Goal: Task Accomplishment & Management: Complete application form

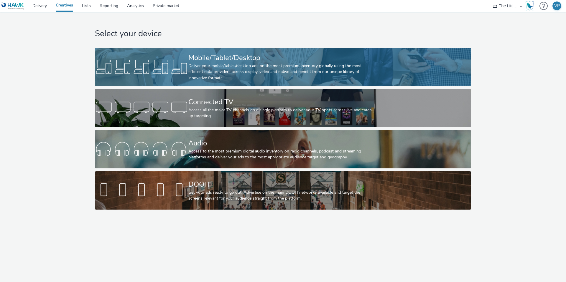
click at [216, 64] on div "Deliver your mobile/tablet/desktop ads on the most premium inventory globally u…" at bounding box center [281, 72] width 187 height 18
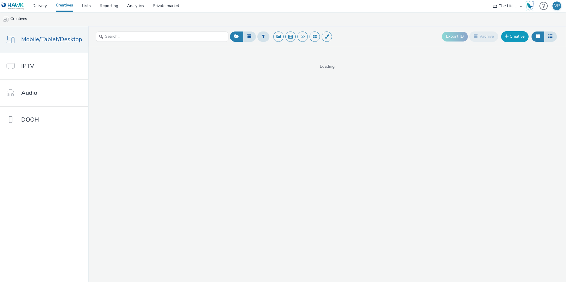
click at [522, 33] on link "Creative" at bounding box center [514, 36] width 27 height 11
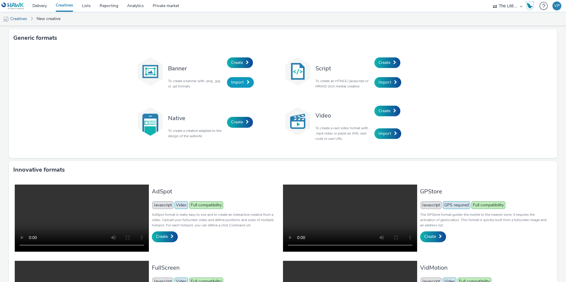
click at [243, 81] on span "Import" at bounding box center [237, 83] width 13 height 6
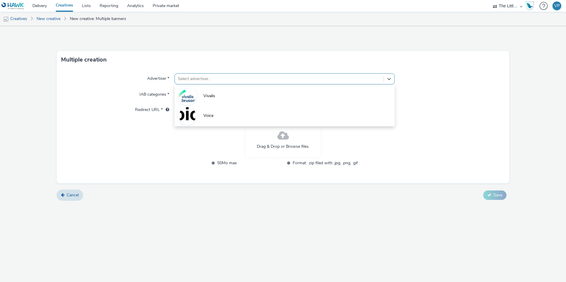
click at [246, 79] on div at bounding box center [279, 78] width 203 height 7
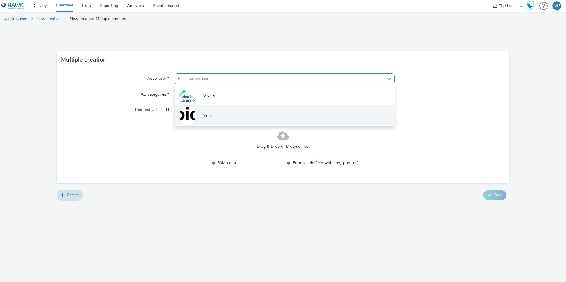
click at [236, 111] on li "Voice" at bounding box center [285, 116] width 220 height 20
type input "[URL][DOMAIN_NAME]"
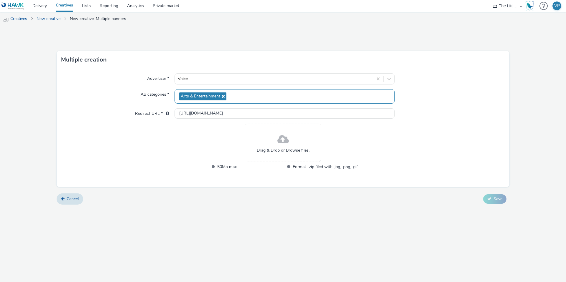
click at [221, 95] on icon at bounding box center [222, 96] width 5 height 4
click at [211, 94] on span "Select IAB categories..." at bounding box center [200, 94] width 42 height 5
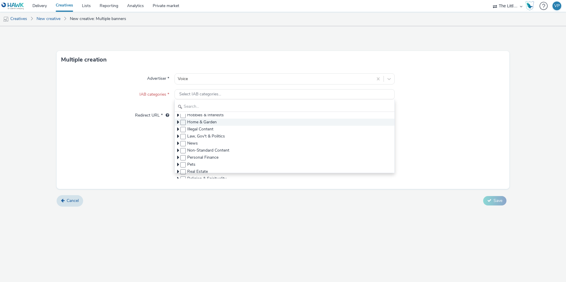
scroll to position [67, 0]
click at [176, 134] on span "Law, Gov't & Politics" at bounding box center [285, 135] width 220 height 7
click at [177, 135] on icon at bounding box center [178, 135] width 2 height 6
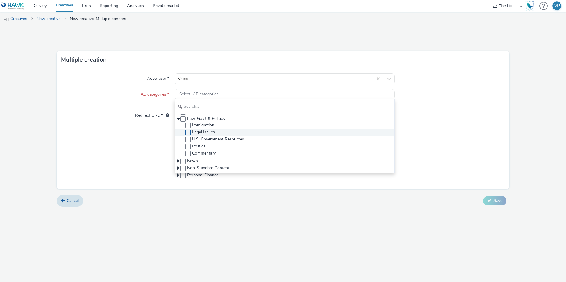
scroll to position [88, 0]
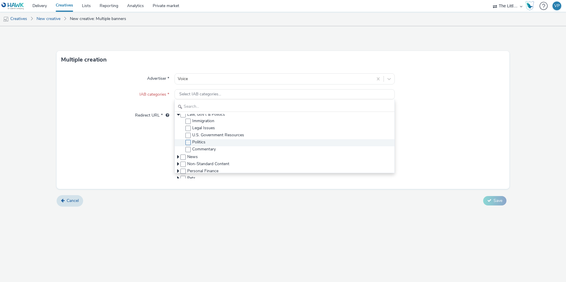
click at [188, 142] on span at bounding box center [187, 142] width 5 height 5
checkbox input "true"
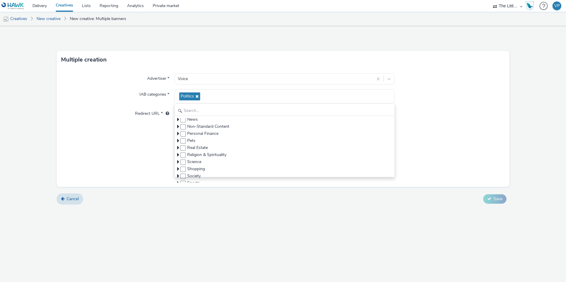
scroll to position [134, 0]
click at [434, 142] on div "Advertiser * Voice IAB categories * Politics Alcohol & Tobacco Arts & Entertain…" at bounding box center [283, 128] width 453 height 119
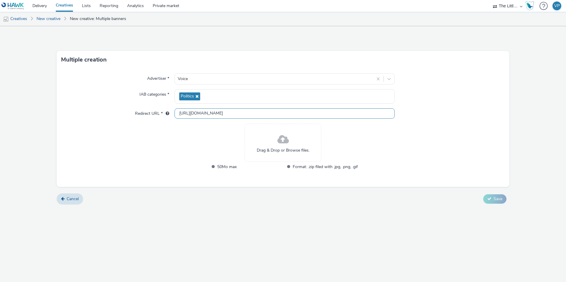
click at [221, 113] on input "[URL][DOMAIN_NAME]" at bounding box center [285, 114] width 220 height 10
click at [231, 116] on input "[URL][DOMAIN_NAME]" at bounding box center [285, 114] width 220 height 10
paste input "s://[DOMAIN_NAME][URL]"
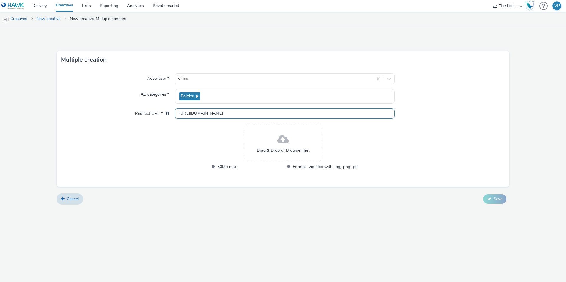
type input "[URL][DOMAIN_NAME]"
click at [223, 137] on div "Drag & Drop or Browse files. 50Mo max Format: .zip filed with .jpg, .png, .gif" at bounding box center [282, 151] width 149 height 54
click at [272, 151] on span "Drag & Drop or Browse files." at bounding box center [283, 151] width 53 height 6
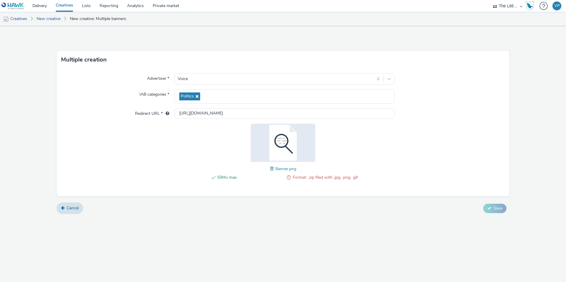
click at [279, 169] on span "Banner.png" at bounding box center [285, 169] width 21 height 6
click at [263, 169] on div "50Mo max Format: .zip filed with .jpg, .png, .gif Banner.png" at bounding box center [282, 155] width 149 height 63
click at [271, 169] on span at bounding box center [272, 169] width 5 height 6
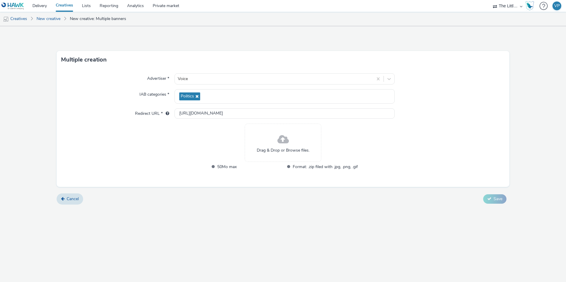
click at [277, 138] on span at bounding box center [282, 140] width 11 height 16
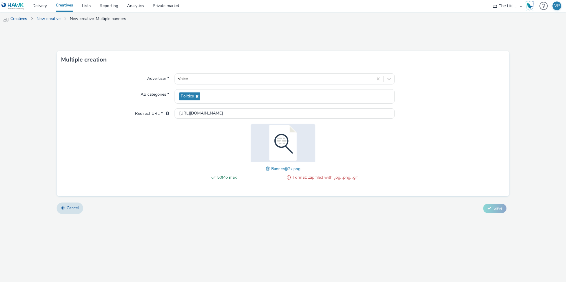
click at [268, 170] on span at bounding box center [268, 169] width 5 height 6
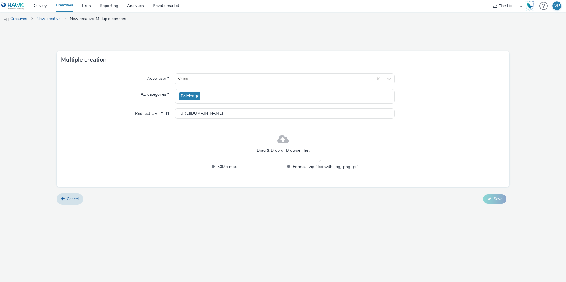
click at [280, 151] on span "Drag & Drop or Browse files." at bounding box center [283, 151] width 53 height 6
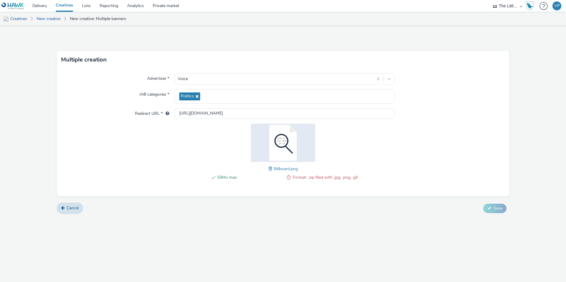
click at [289, 178] on span at bounding box center [289, 177] width 4 height 7
click at [282, 169] on span "Billboard.png" at bounding box center [286, 169] width 24 height 6
click at [270, 169] on span at bounding box center [271, 169] width 5 height 6
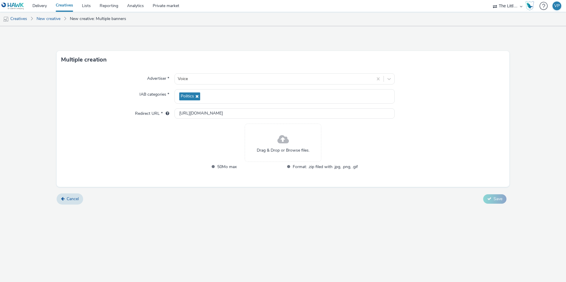
click at [284, 146] on span at bounding box center [282, 140] width 11 height 16
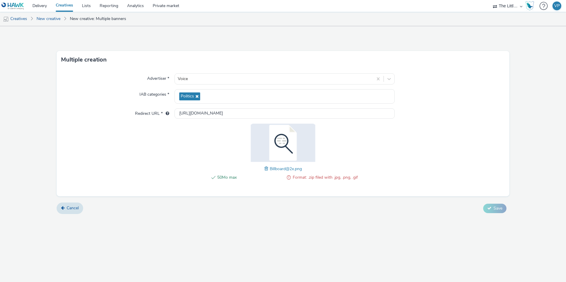
click at [287, 178] on span at bounding box center [289, 177] width 4 height 7
click at [297, 177] on span "Format: .zip filed with .jpg, .png, .gif" at bounding box center [325, 177] width 65 height 7
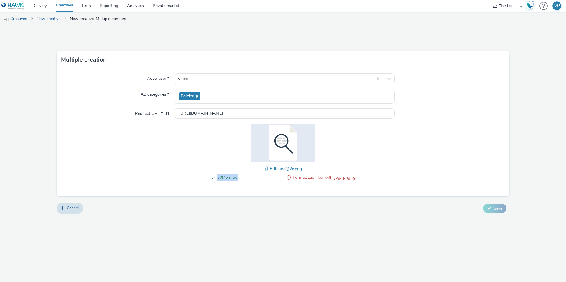
click at [310, 179] on span "Format: .zip filed with .jpg, .png, .gif" at bounding box center [325, 177] width 65 height 7
click at [309, 179] on span "Format: .zip filed with .jpg, .png, .gif" at bounding box center [325, 177] width 65 height 7
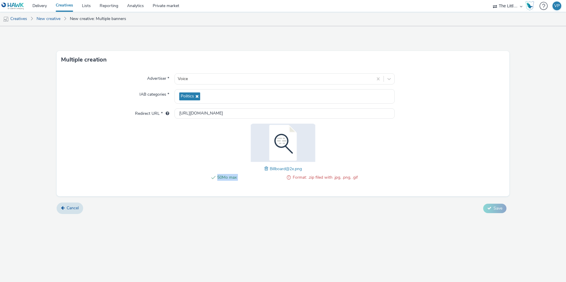
click at [309, 179] on span "Format: .zip filed with .jpg, .png, .gif" at bounding box center [325, 177] width 65 height 7
click at [265, 169] on span at bounding box center [266, 169] width 5 height 6
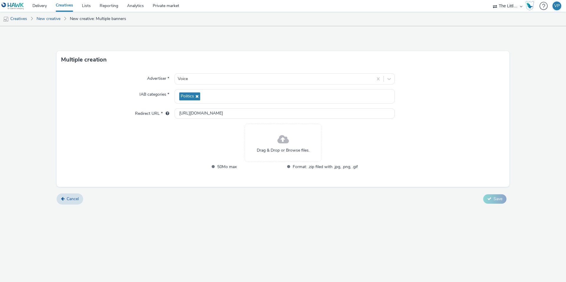
click at [288, 144] on span at bounding box center [282, 140] width 11 height 16
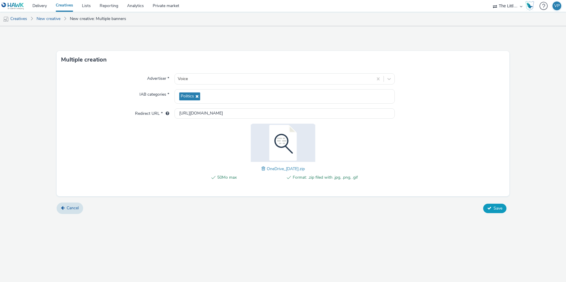
click at [499, 206] on span "Save" at bounding box center [498, 209] width 9 height 6
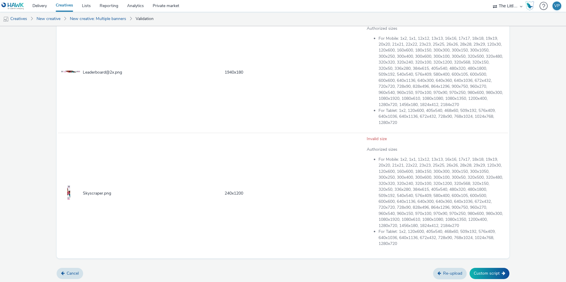
scroll to position [1399, 0]
click at [481, 275] on button "Custom script" at bounding box center [490, 273] width 40 height 11
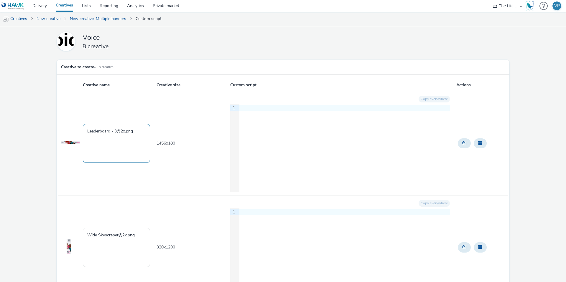
click at [135, 139] on textarea "Leaderboard - 3@2x.png" at bounding box center [116, 143] width 67 height 39
click at [73, 144] on img at bounding box center [70, 142] width 19 height 15
click at [69, 139] on img at bounding box center [70, 142] width 19 height 15
click at [69, 143] on img at bounding box center [70, 142] width 19 height 15
click at [164, 139] on td "1456 x 180" at bounding box center [193, 143] width 74 height 104
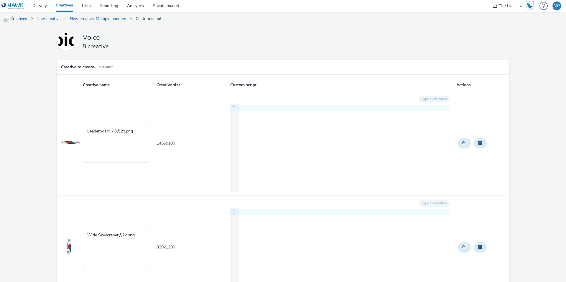
click at [285, 124] on div "9 1 ›" at bounding box center [340, 148] width 220 height 88
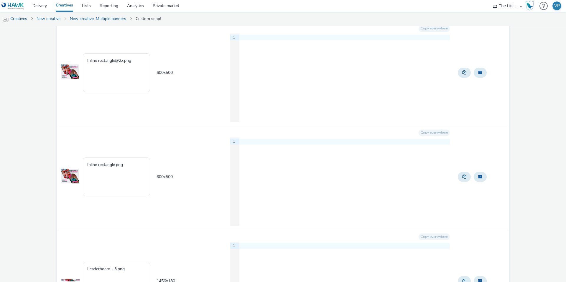
scroll to position [672, 0]
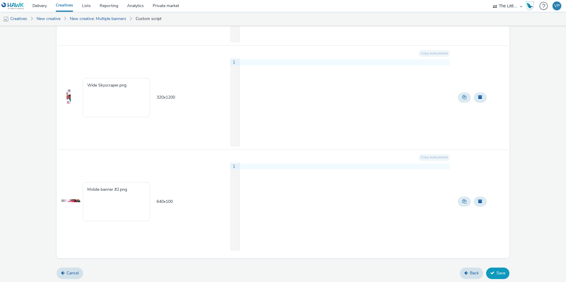
click at [498, 275] on button "Save" at bounding box center [497, 273] width 23 height 11
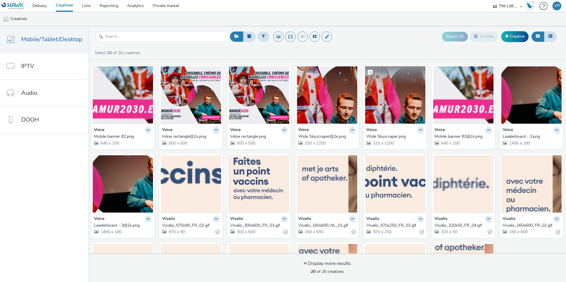
click at [390, 113] on img at bounding box center [395, 94] width 60 height 57
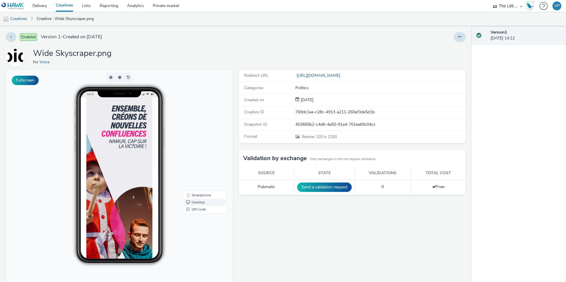
click at [193, 202] on link "Desktop" at bounding box center [205, 202] width 42 height 7
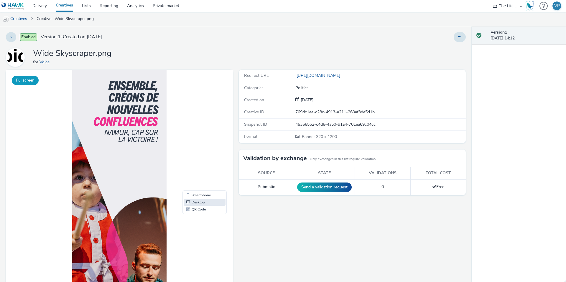
click at [17, 77] on button "Fullscreen" at bounding box center [25, 80] width 27 height 9
click at [9, 35] on button at bounding box center [11, 37] width 10 height 10
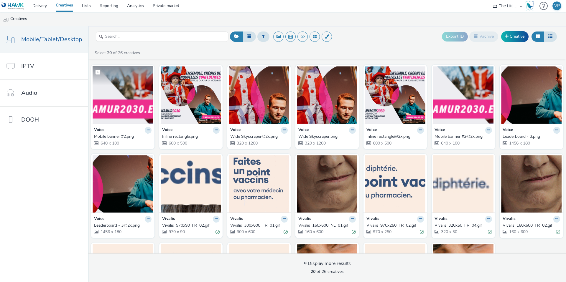
click at [129, 91] on img at bounding box center [123, 94] width 60 height 57
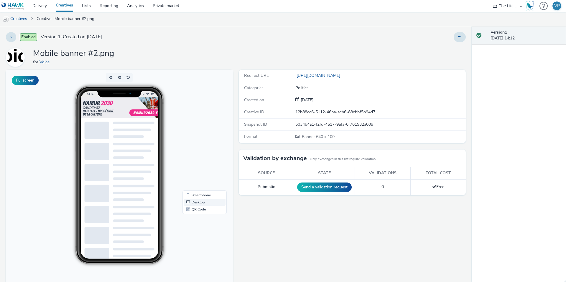
click at [193, 204] on link "Desktop" at bounding box center [205, 202] width 42 height 7
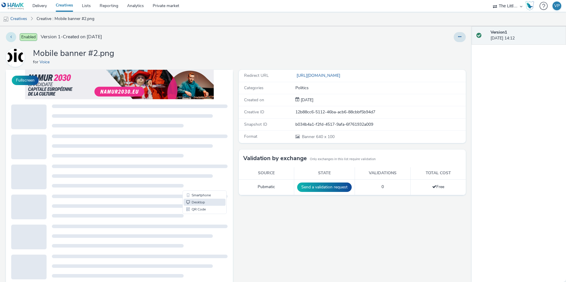
click at [10, 32] on button at bounding box center [11, 37] width 10 height 10
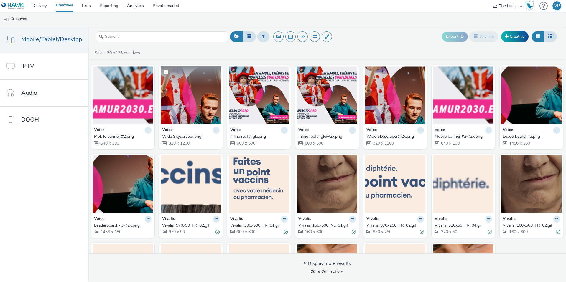
click at [196, 97] on img at bounding box center [191, 94] width 60 height 57
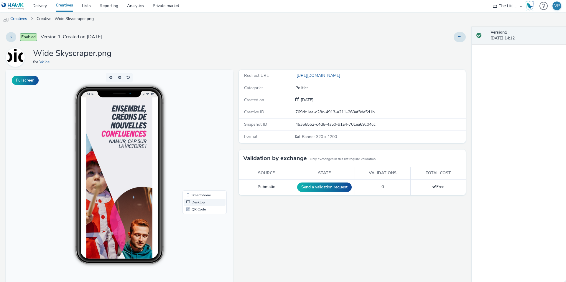
click at [203, 201] on link "Desktop" at bounding box center [205, 202] width 42 height 7
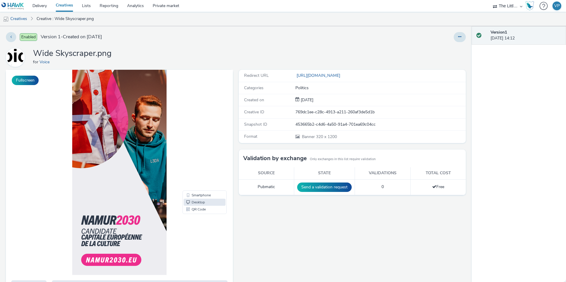
scroll to position [95, 0]
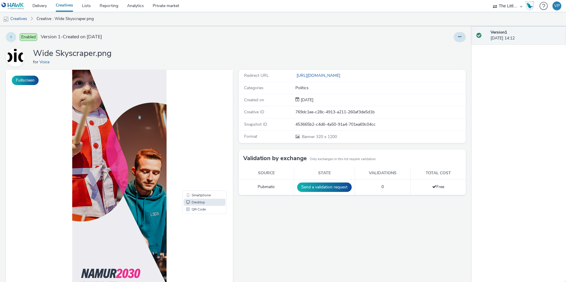
click at [11, 35] on icon at bounding box center [10, 37] width 1 height 4
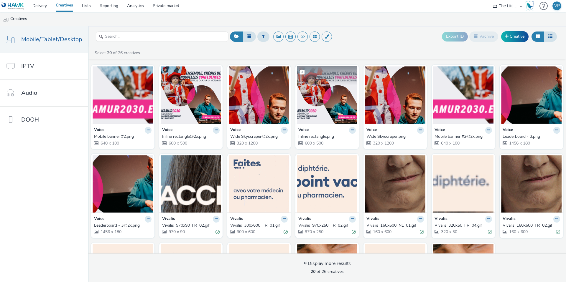
click at [320, 104] on img at bounding box center [327, 94] width 60 height 57
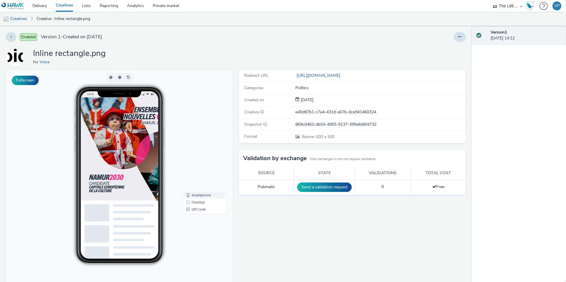
click at [194, 198] on link "Smartphone" at bounding box center [205, 195] width 42 height 7
click at [194, 201] on link "Desktop" at bounding box center [205, 202] width 42 height 7
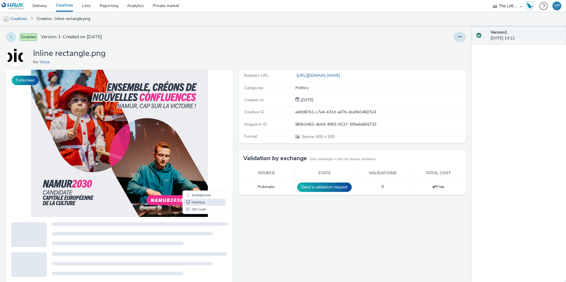
click at [12, 37] on button at bounding box center [11, 37] width 10 height 10
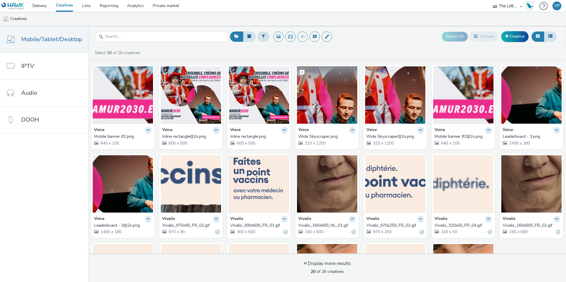
click at [341, 99] on img at bounding box center [327, 94] width 60 height 57
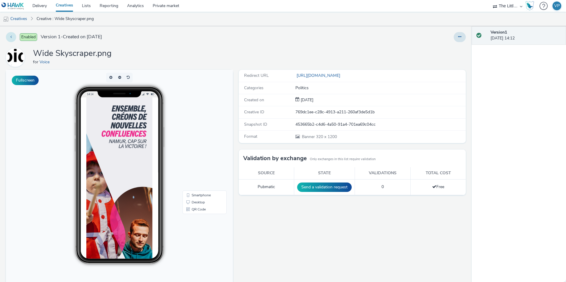
click at [15, 35] on button at bounding box center [11, 37] width 10 height 10
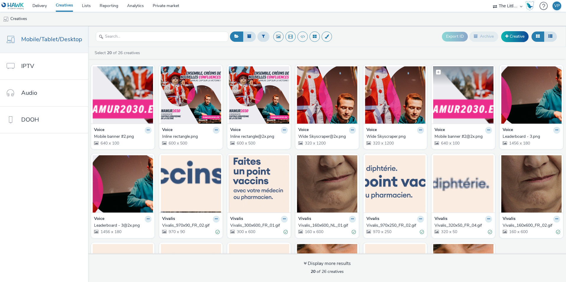
click at [446, 96] on img at bounding box center [463, 94] width 60 height 57
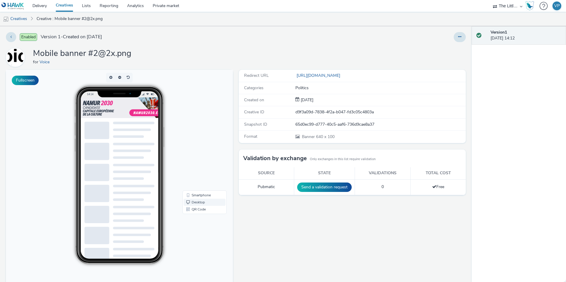
click at [197, 203] on link "Desktop" at bounding box center [205, 202] width 42 height 7
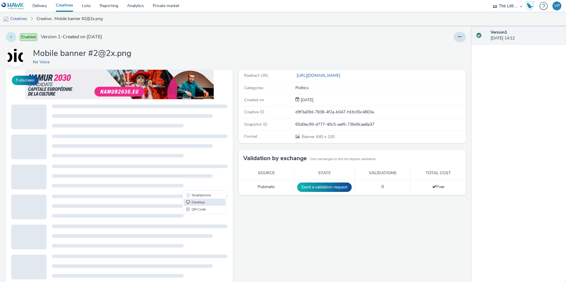
click at [12, 36] on button at bounding box center [11, 37] width 10 height 10
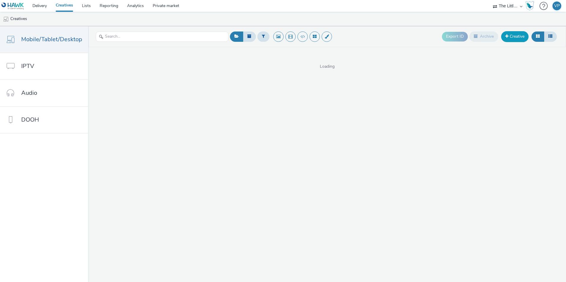
click at [510, 36] on link "Creative" at bounding box center [514, 36] width 27 height 11
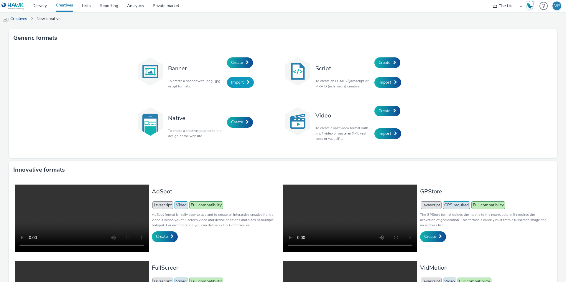
click at [248, 82] on span at bounding box center [248, 82] width 3 height 4
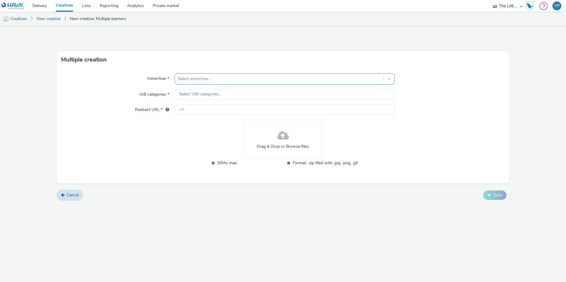
click at [244, 79] on div at bounding box center [279, 78] width 203 height 7
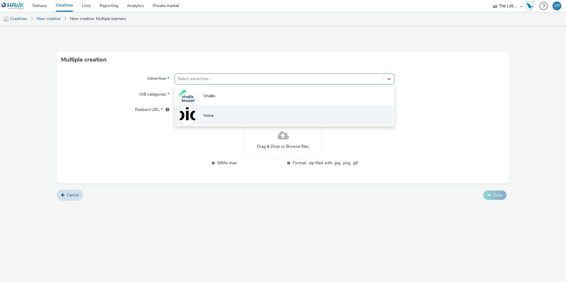
click at [229, 113] on li "Voice" at bounding box center [285, 116] width 220 height 20
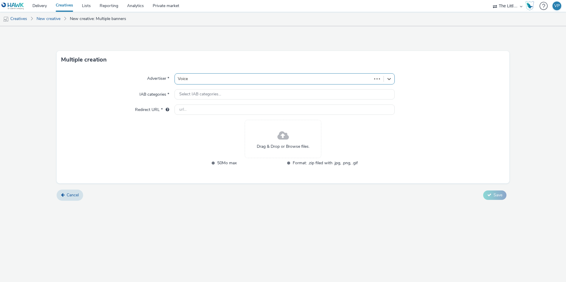
type input "[URL][DOMAIN_NAME]"
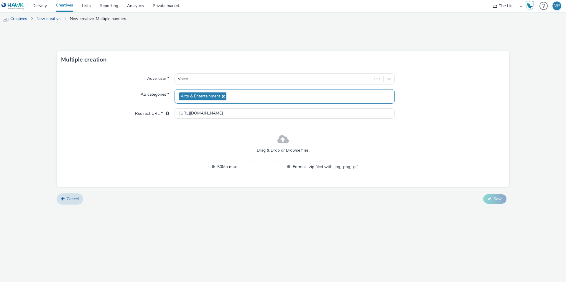
click at [222, 95] on icon at bounding box center [222, 96] width 5 height 4
click at [210, 96] on span "Select IAB categories..." at bounding box center [200, 94] width 42 height 5
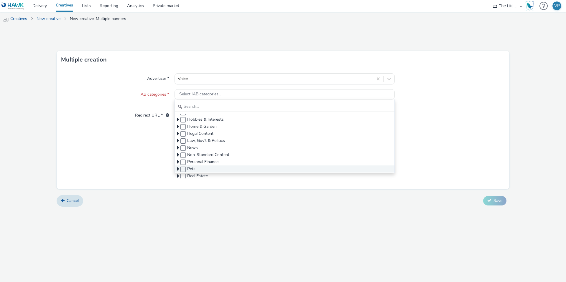
scroll to position [59, 0]
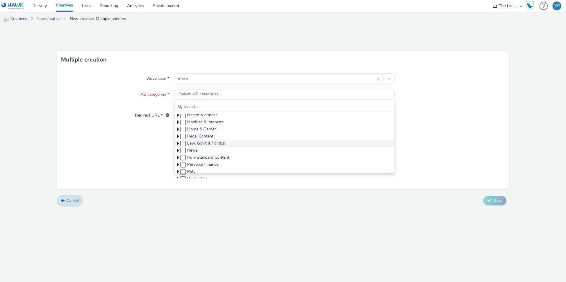
click at [178, 143] on icon at bounding box center [178, 144] width 2 height 6
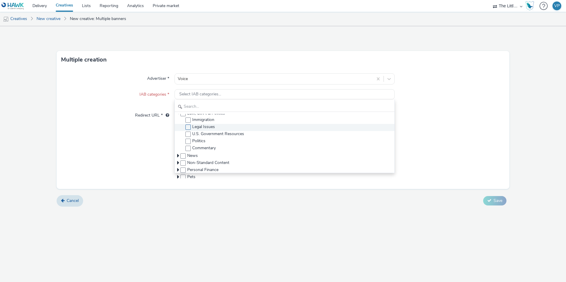
scroll to position [93, 0]
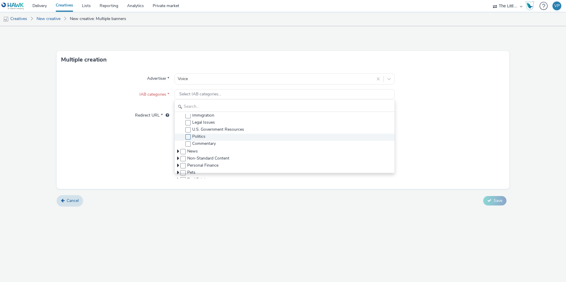
click at [189, 139] on span at bounding box center [187, 136] width 5 height 5
checkbox input "true"
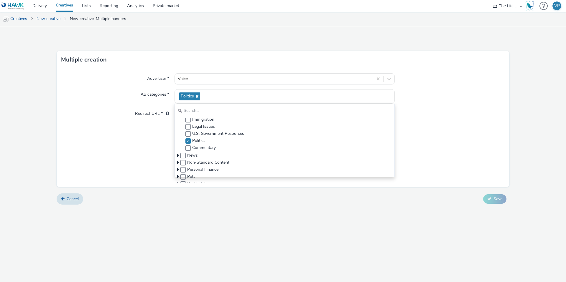
click at [142, 128] on div "Advertiser * Voice IAB categories * Politics Alcohol & Tobacco Arts & Entertain…" at bounding box center [283, 128] width 453 height 119
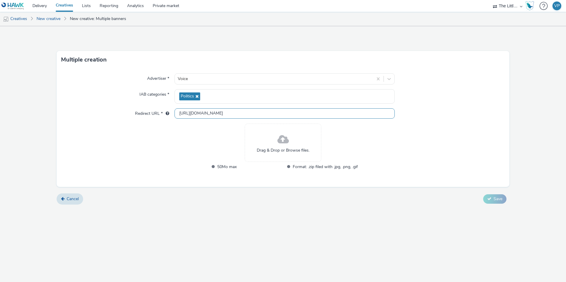
click at [201, 113] on input "[URL][DOMAIN_NAME]" at bounding box center [285, 114] width 220 height 10
paste input "s://[DOMAIN_NAME][URL]"
type input "[URL][DOMAIN_NAME]"
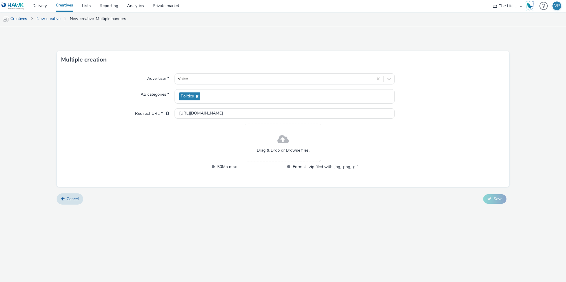
click at [278, 149] on span "Drag & Drop or Browse files." at bounding box center [283, 151] width 53 height 6
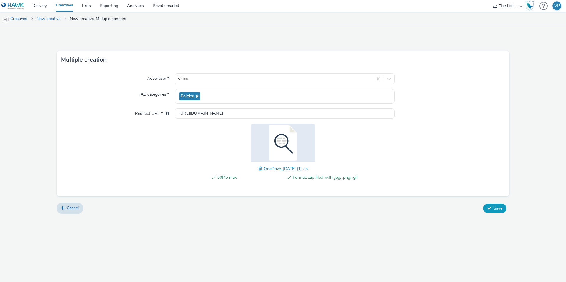
click at [490, 207] on icon at bounding box center [489, 208] width 4 height 4
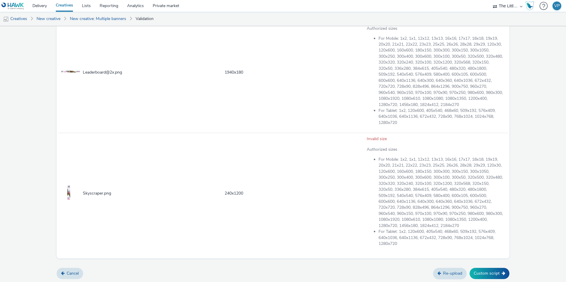
scroll to position [1399, 0]
click at [483, 271] on button "Custom script" at bounding box center [490, 273] width 40 height 11
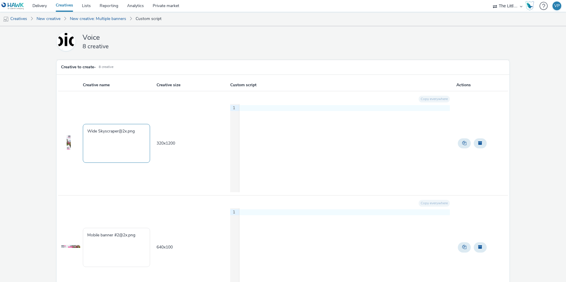
click at [134, 131] on textarea "Wide Skyscraper@2x.png" at bounding box center [116, 143] width 67 height 39
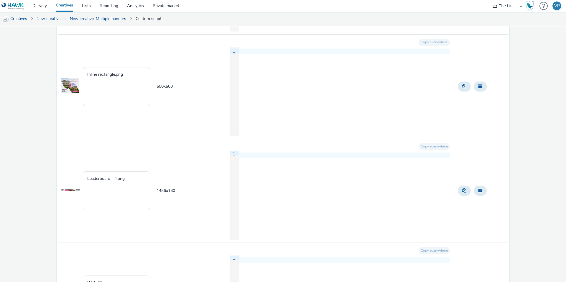
scroll to position [672, 0]
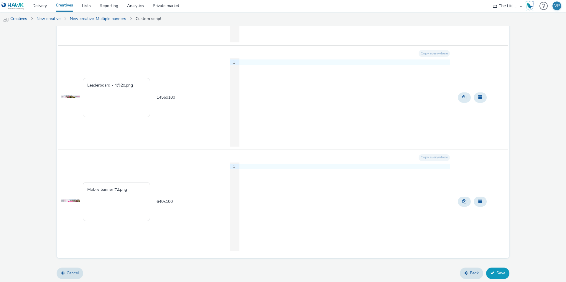
click at [497, 273] on button "Save" at bounding box center [497, 273] width 23 height 11
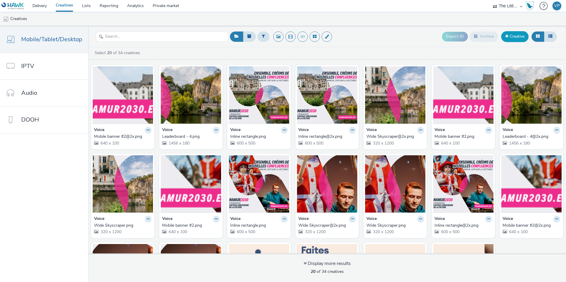
click at [523, 35] on link "Creative" at bounding box center [514, 36] width 27 height 11
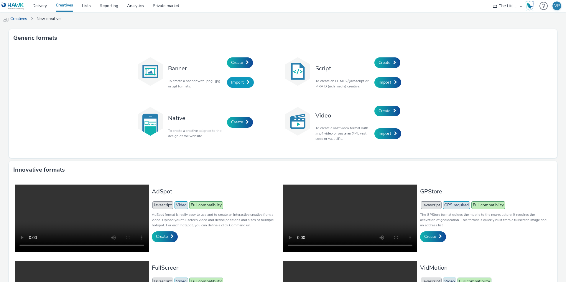
click at [245, 83] on link "Import" at bounding box center [240, 82] width 27 height 11
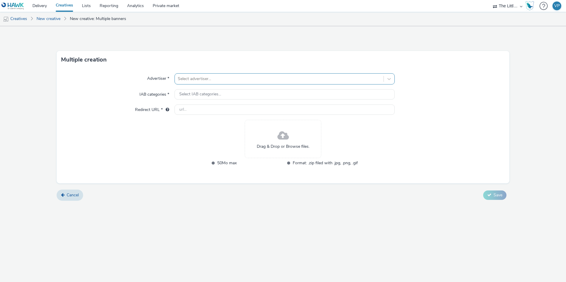
click at [249, 78] on div at bounding box center [279, 78] width 203 height 7
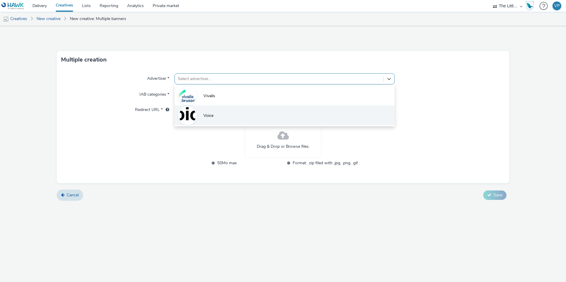
click at [227, 118] on li "Voice" at bounding box center [285, 116] width 220 height 20
type input "[URL][DOMAIN_NAME]"
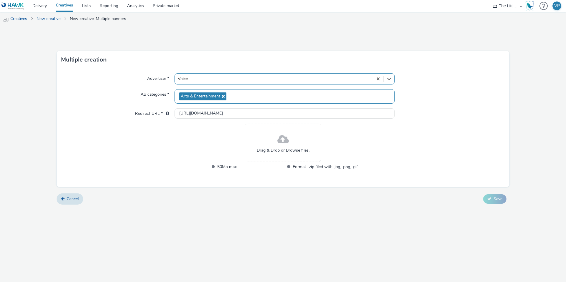
click at [223, 96] on icon at bounding box center [222, 96] width 5 height 4
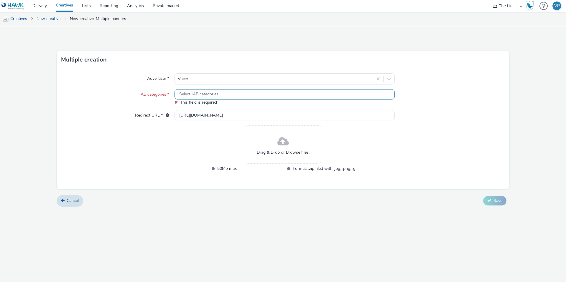
click at [200, 92] on span "Select IAB categories..." at bounding box center [200, 94] width 42 height 5
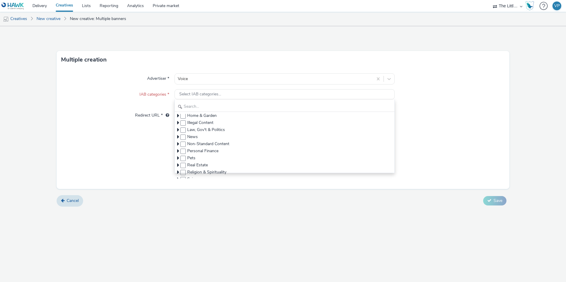
scroll to position [74, 0]
click at [179, 126] on span "Law, Gov't & Politics" at bounding box center [285, 128] width 220 height 7
click at [178, 127] on icon at bounding box center [178, 128] width 2 height 6
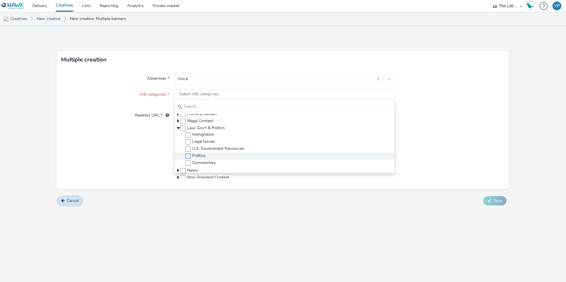
click at [187, 155] on span at bounding box center [187, 156] width 5 height 5
checkbox input "true"
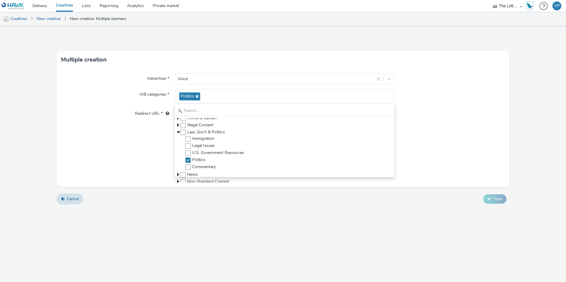
click at [141, 145] on div "Advertiser * Voice IAB categories * Politics Alcohol & Tobacco Arts & Entertain…" at bounding box center [283, 128] width 453 height 119
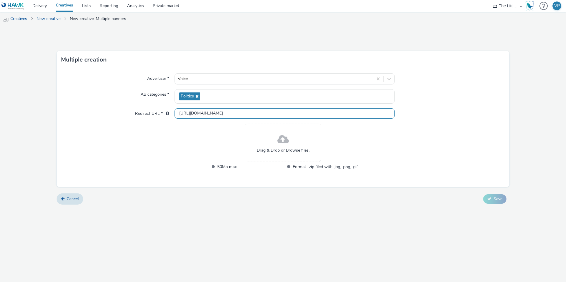
click at [200, 112] on input "[URL][DOMAIN_NAME]" at bounding box center [285, 114] width 220 height 10
paste input "s://[DOMAIN_NAME][URL]"
type input "[URL][DOMAIN_NAME]"
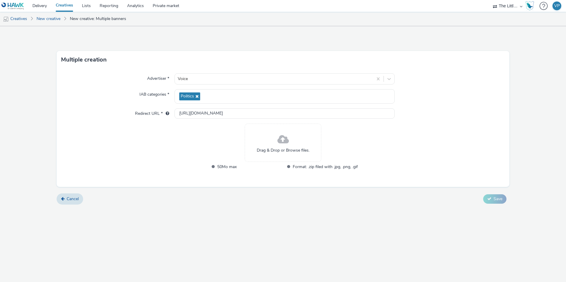
click at [288, 154] on div "Drag & Drop or Browse files." at bounding box center [283, 143] width 77 height 38
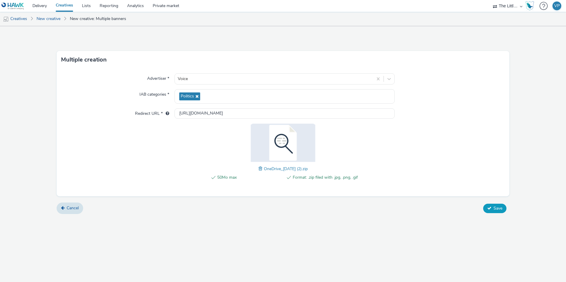
click at [493, 204] on button "Save" at bounding box center [494, 208] width 23 height 9
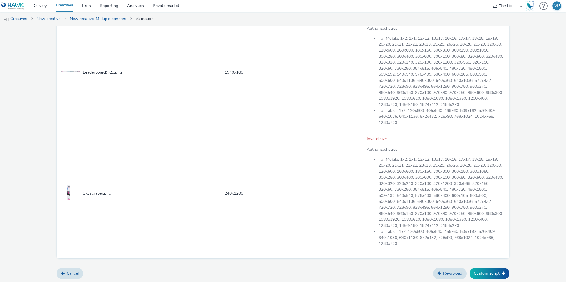
scroll to position [1399, 0]
click at [485, 273] on button "Custom script" at bounding box center [490, 273] width 40 height 11
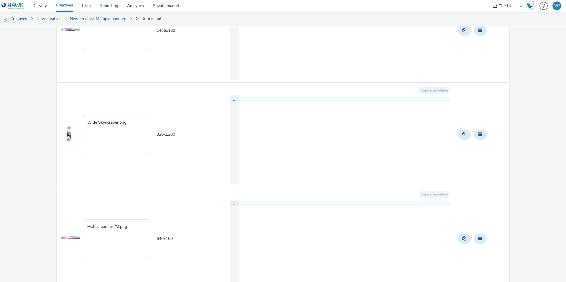
scroll to position [672, 0]
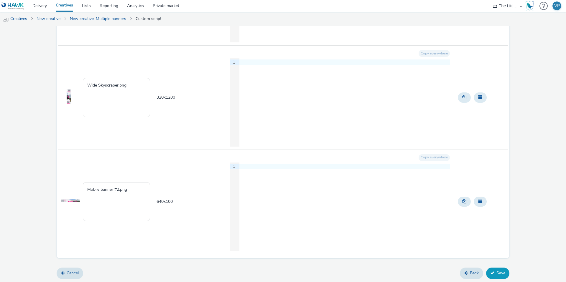
click at [502, 273] on button "Save" at bounding box center [497, 273] width 23 height 11
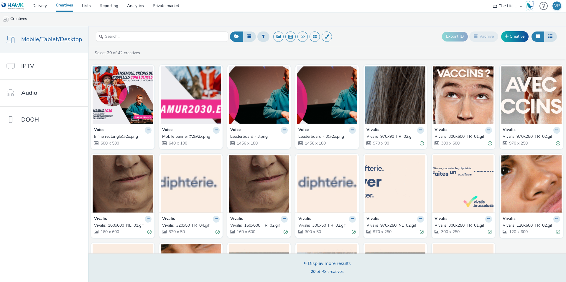
click at [309, 261] on div "Display more results" at bounding box center [327, 264] width 47 height 7
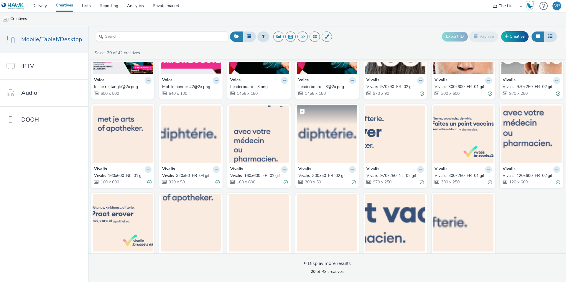
scroll to position [76, 0]
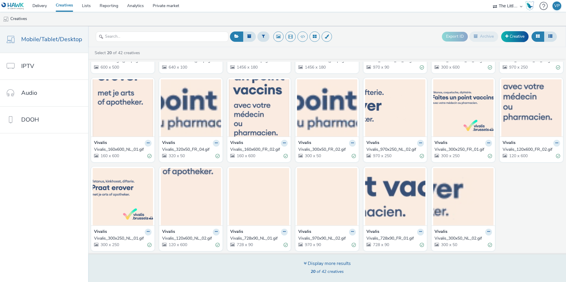
click at [299, 276] on div "Display more results 20 of 42 creatives" at bounding box center [327, 268] width 482 height 29
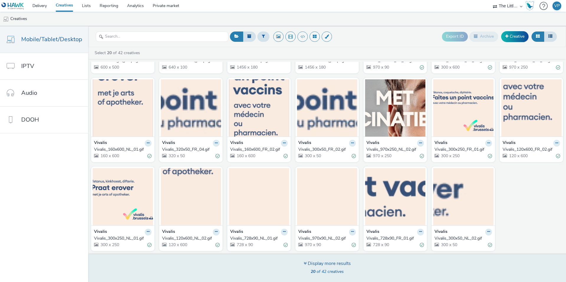
click at [299, 276] on div "Display more results 20 of 42 creatives" at bounding box center [327, 268] width 482 height 29
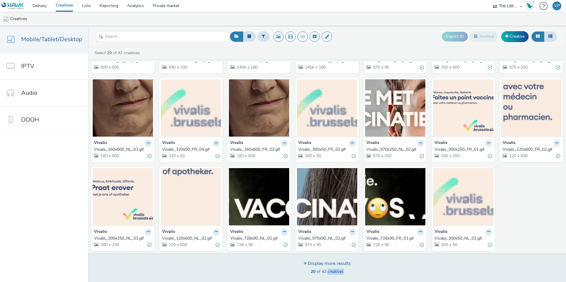
click at [299, 276] on div "Display more results 20 of 42 creatives" at bounding box center [327, 268] width 482 height 29
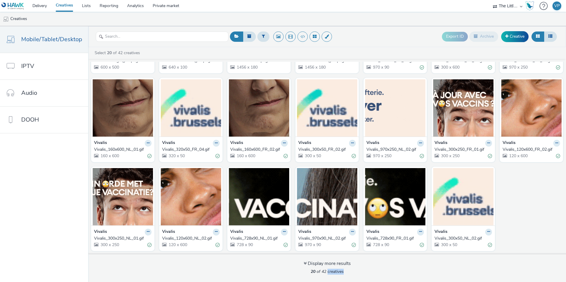
scroll to position [0, 0]
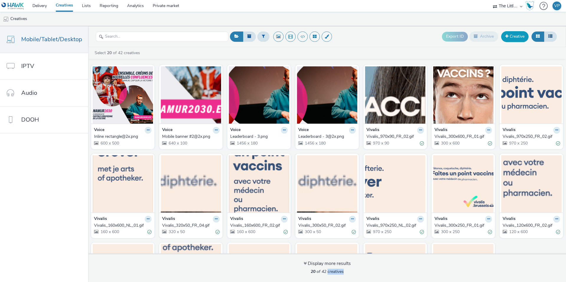
click at [514, 38] on link "Creative" at bounding box center [514, 36] width 27 height 11
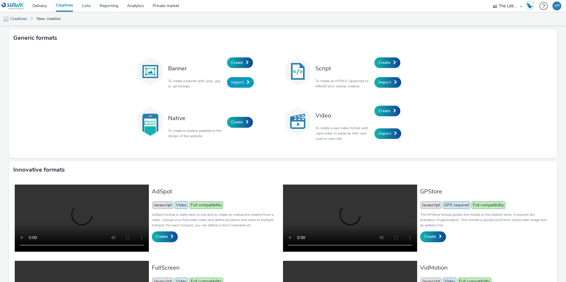
click at [240, 82] on span "Import" at bounding box center [237, 83] width 13 height 6
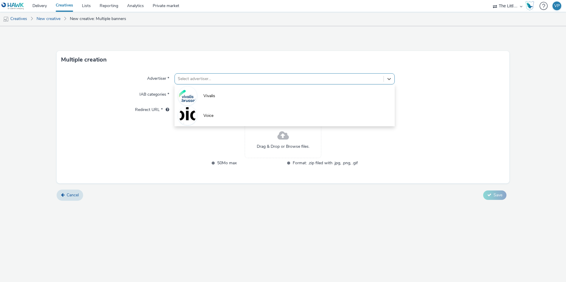
click at [231, 78] on div at bounding box center [279, 78] width 203 height 7
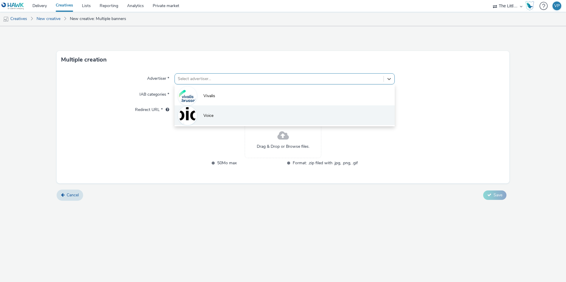
click at [225, 112] on li "Voice" at bounding box center [285, 116] width 220 height 20
type input "[URL][DOMAIN_NAME]"
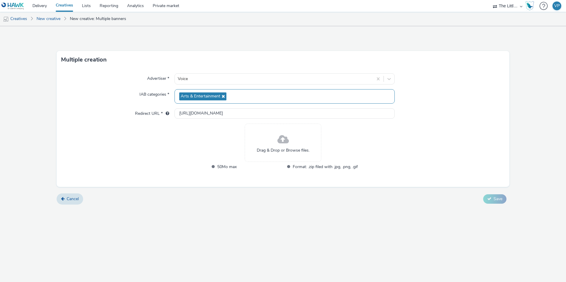
click at [213, 93] on span "Arts & Entertainment" at bounding box center [202, 97] width 47 height 8
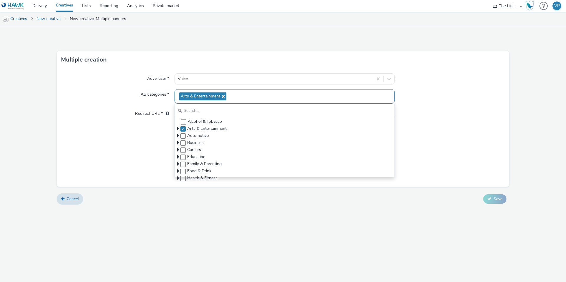
click at [222, 96] on icon at bounding box center [222, 96] width 5 height 4
checkbox input "false"
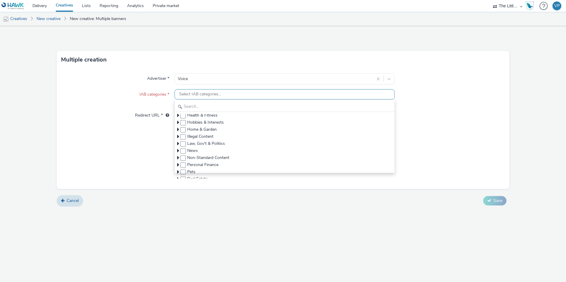
scroll to position [63, 0]
click at [178, 140] on icon at bounding box center [178, 140] width 2 height 6
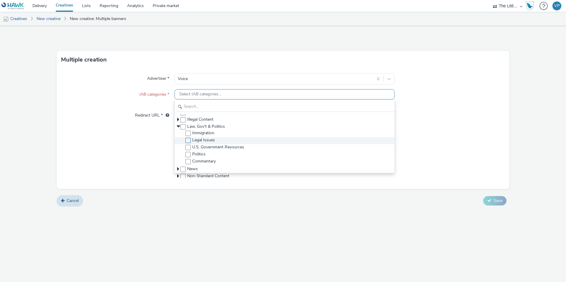
scroll to position [78, 0]
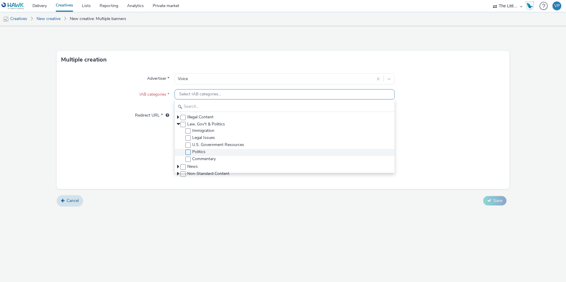
click at [189, 155] on span at bounding box center [187, 152] width 5 height 5
checkbox input "true"
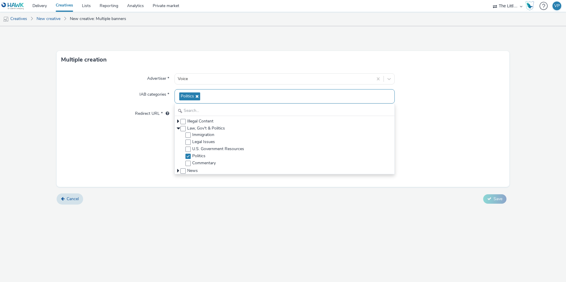
click at [142, 148] on div "Advertiser * Voice IAB categories * Politics Alcohol & Tobacco Arts & Entertain…" at bounding box center [283, 128] width 453 height 119
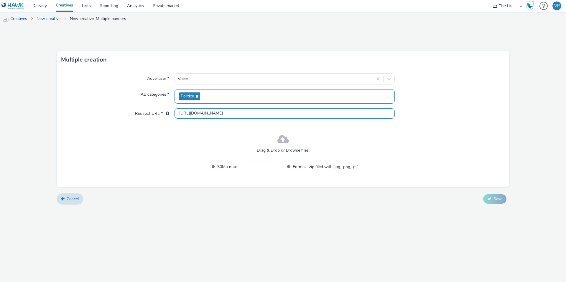
click at [184, 115] on input "[URL][DOMAIN_NAME]" at bounding box center [285, 114] width 220 height 10
paste input "s://[DOMAIN_NAME][URL]"
type input "[URL][DOMAIN_NAME]"
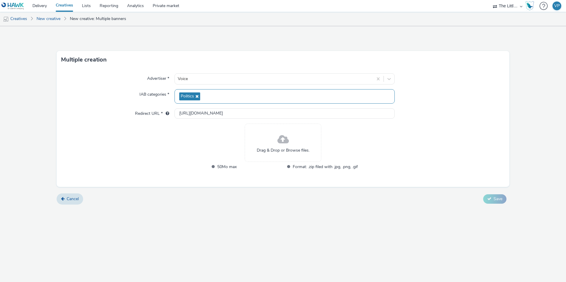
click at [251, 145] on div "Drag & Drop or Browse files." at bounding box center [283, 143] width 77 height 38
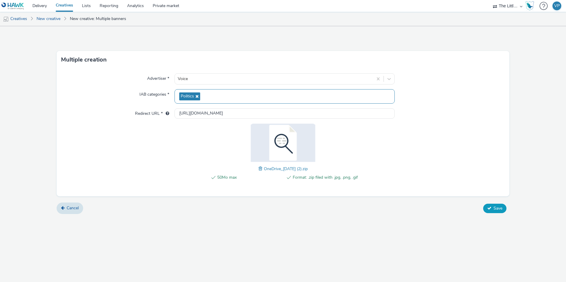
click at [494, 204] on button "Save" at bounding box center [494, 208] width 23 height 9
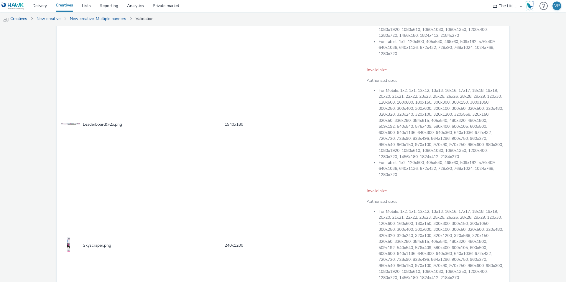
scroll to position [1399, 0]
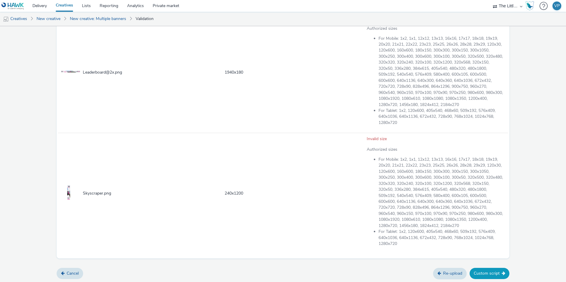
click at [484, 277] on button "Custom script" at bounding box center [490, 273] width 40 height 11
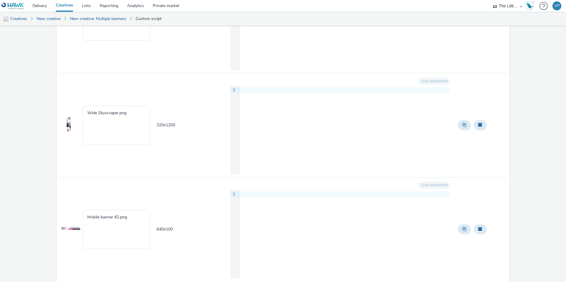
scroll to position [672, 0]
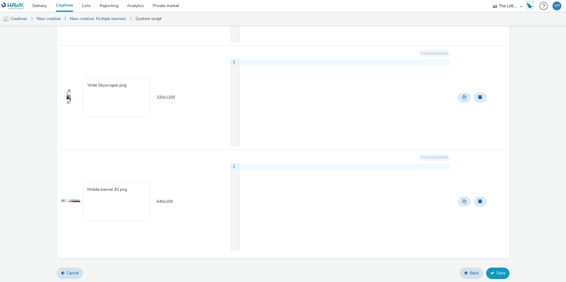
click at [495, 275] on button "Save" at bounding box center [497, 273] width 23 height 11
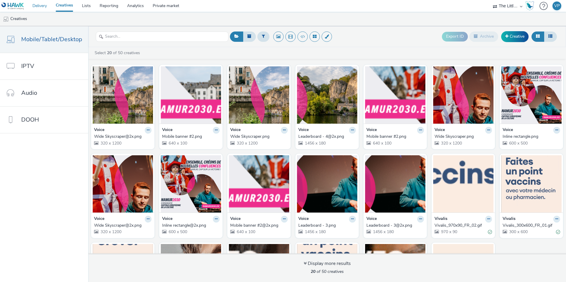
click at [45, 6] on link "Delivery" at bounding box center [39, 6] width 23 height 12
